Goal: Task Accomplishment & Management: Manage account settings

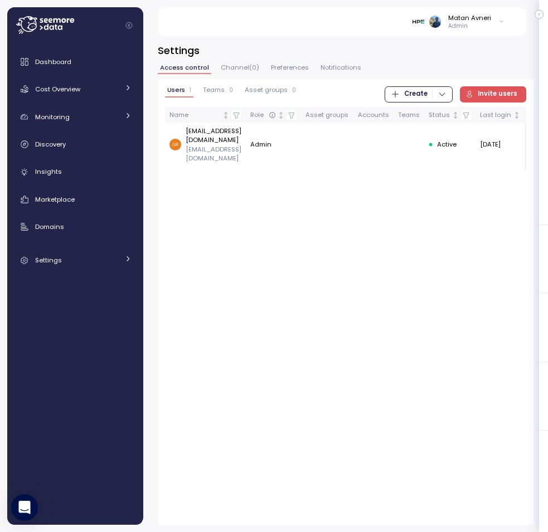
click at [268, 84] on div "Users 1 Teams 0 Asset groups 0 Create Invite users Name Role Asset groups Accou…" at bounding box center [346, 302] width 376 height 446
click at [260, 91] on span "Asset groups" at bounding box center [266, 90] width 43 height 6
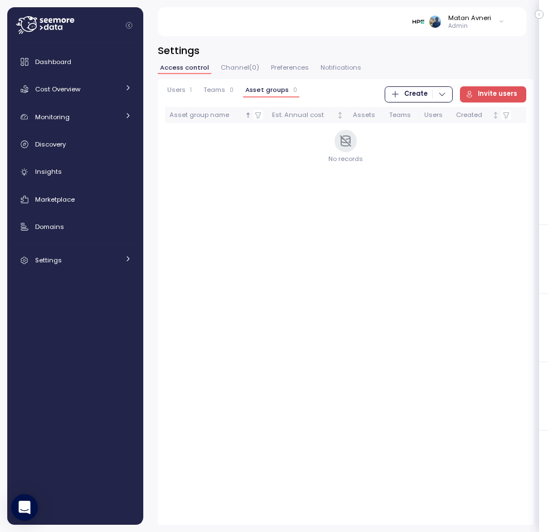
click at [444, 89] on span "Create" at bounding box center [419, 94] width 56 height 15
click at [420, 119] on div "Team" at bounding box center [430, 117] width 40 height 10
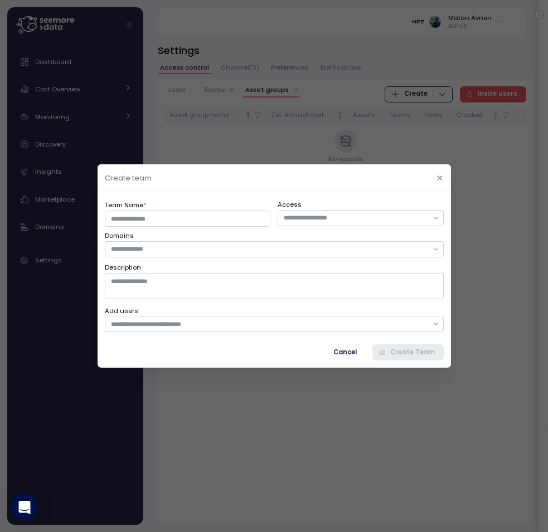
click at [228, 258] on div "Team Name * Access Domains Description" at bounding box center [274, 249] width 339 height 100
click at [236, 251] on input "text" at bounding box center [268, 249] width 316 height 10
